Goal: Communication & Community: Share content

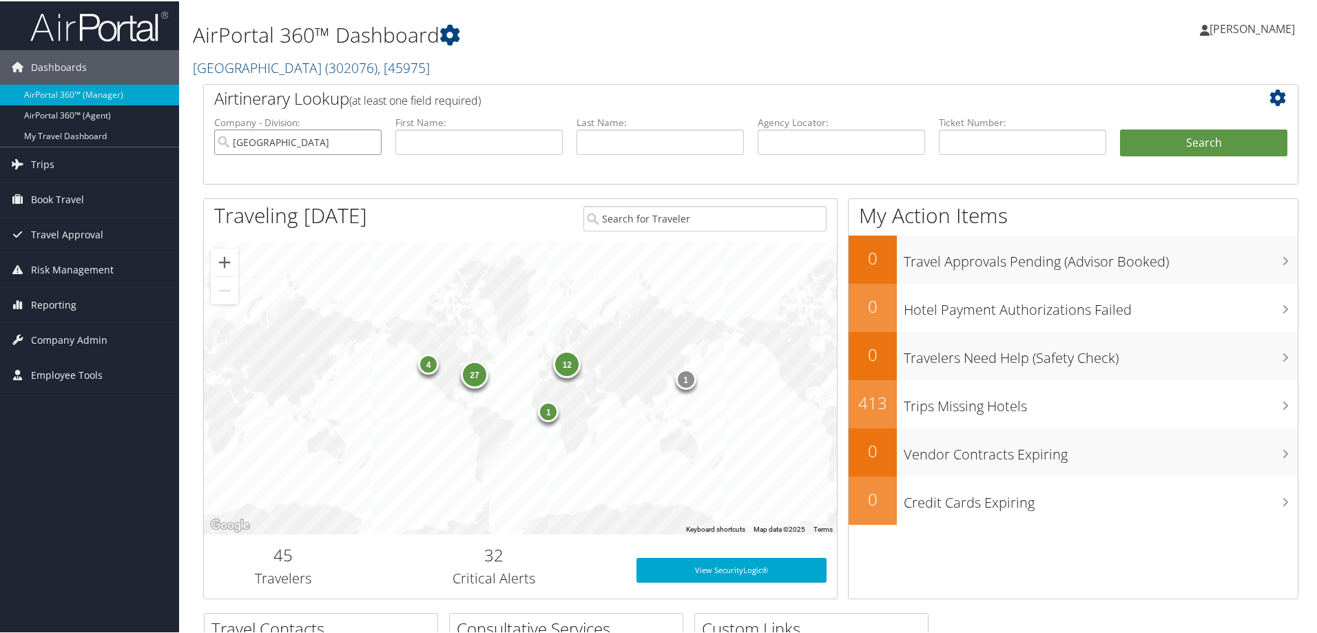
click at [370, 140] on input "[GEOGRAPHIC_DATA]" at bounding box center [297, 140] width 167 height 25
click at [974, 141] on input "text" at bounding box center [1022, 140] width 167 height 25
paste input "0067309316311"
type input "0067309316311"
click at [1120, 128] on button "Search" at bounding box center [1203, 142] width 167 height 28
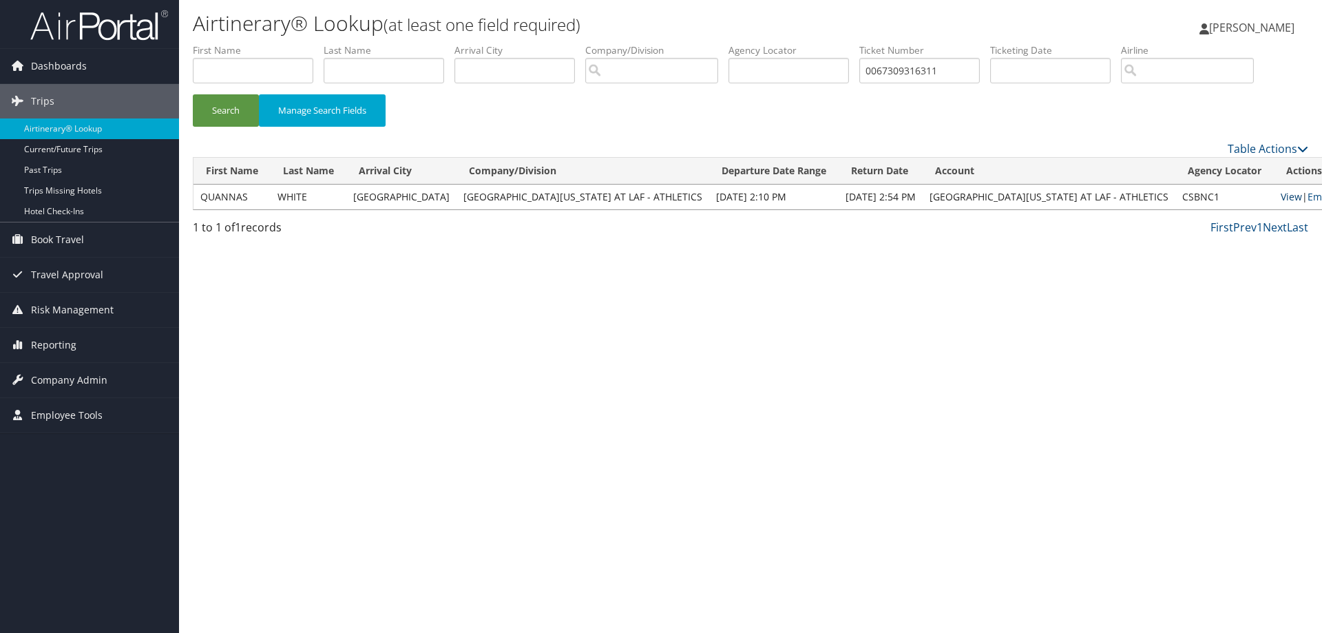
click at [1281, 197] on link "View" at bounding box center [1291, 196] width 21 height 13
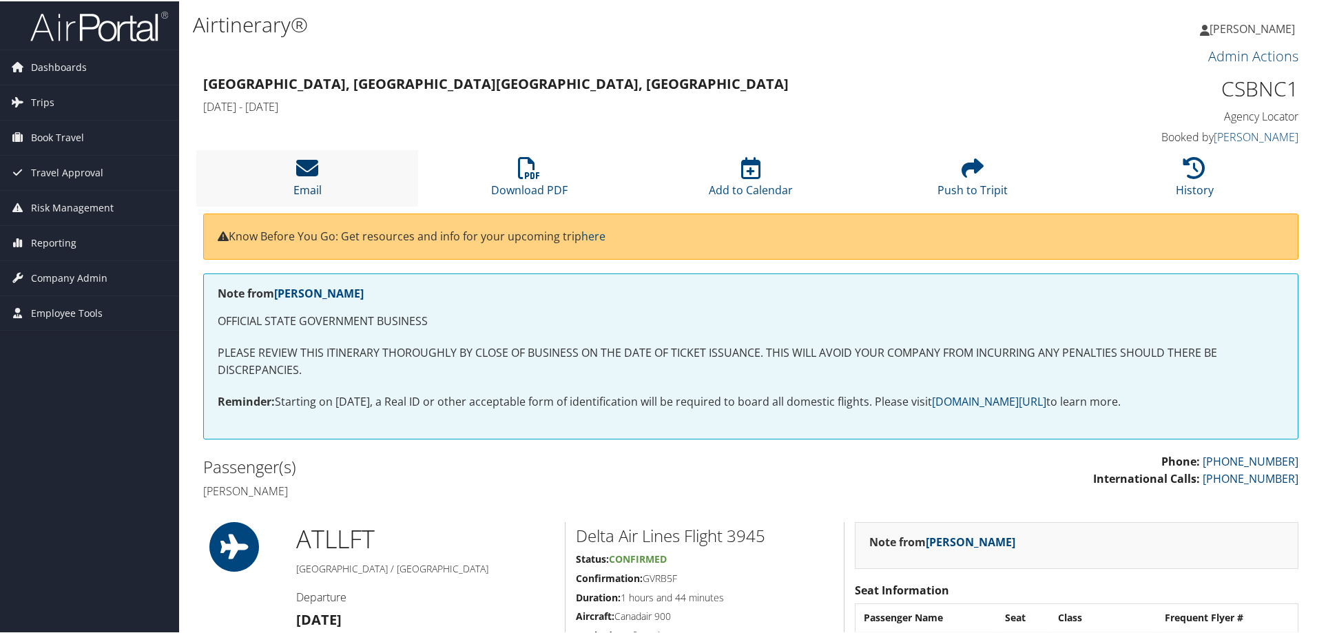
click at [309, 165] on icon at bounding box center [307, 167] width 22 height 22
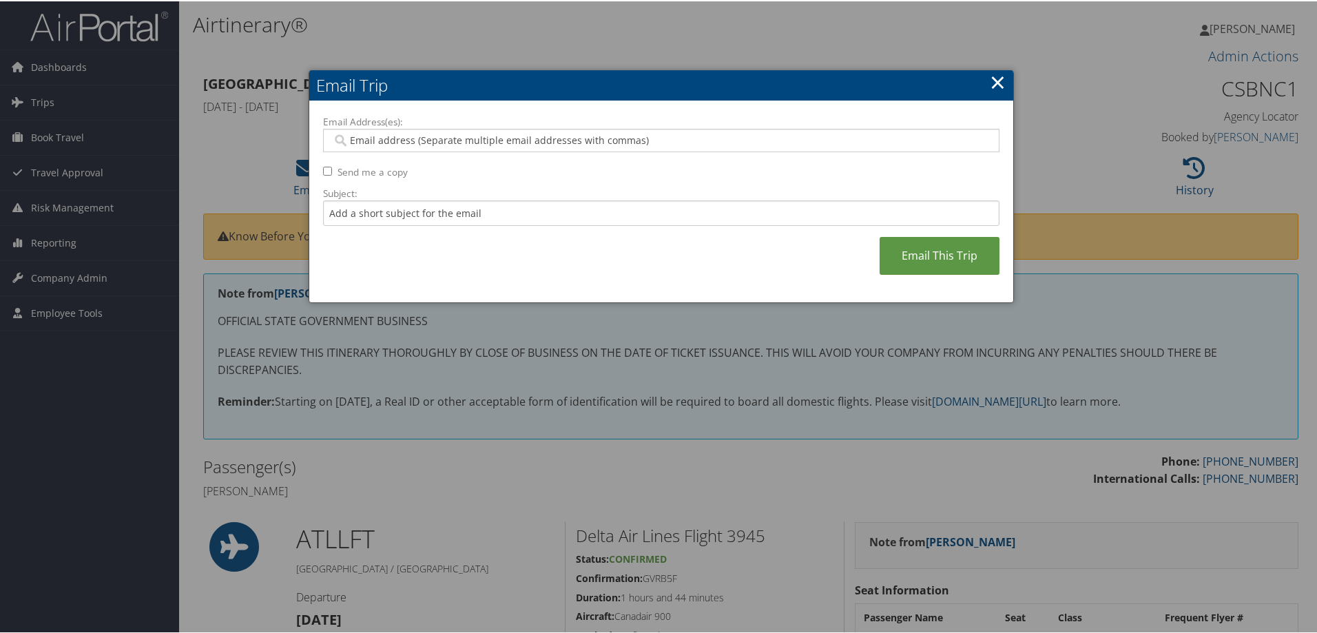
click at [485, 141] on input "Email Address(es):" at bounding box center [661, 139] width 658 height 14
paste input "shamona.touriac@louisiana.edu"
type input "shamona.touriac@louisiana.edu"
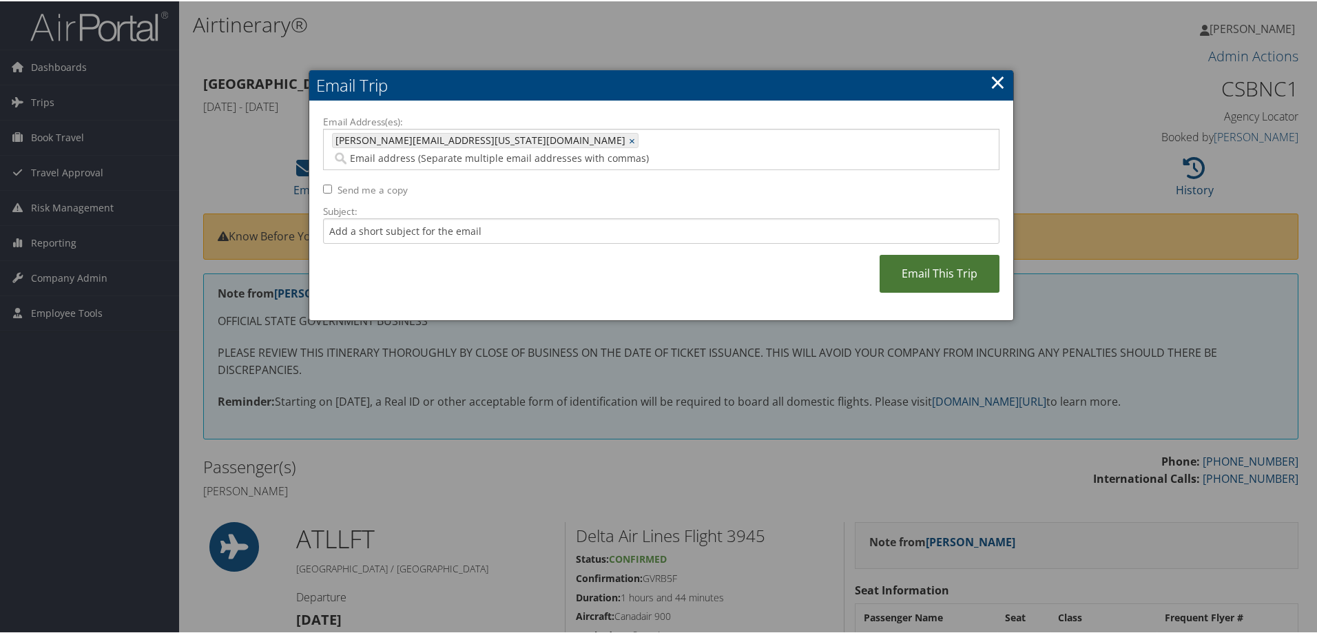
click at [942, 255] on link "Email This Trip" at bounding box center [939, 272] width 120 height 38
